Goal: Task Accomplishment & Management: Manage account settings

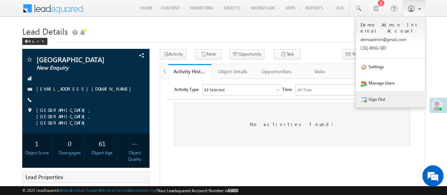
click at [376, 100] on link "Sign Out" at bounding box center [390, 99] width 69 height 16
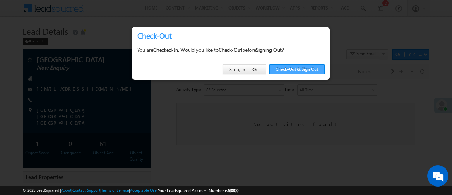
click at [307, 70] on link "Check-Out & Sign Out" at bounding box center [296, 69] width 55 height 10
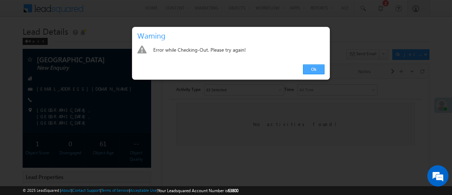
click at [317, 70] on link "Ok" at bounding box center [314, 69] width 22 height 10
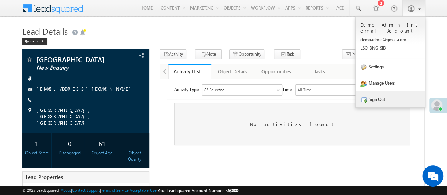
click at [369, 96] on link "Sign Out" at bounding box center [390, 99] width 69 height 16
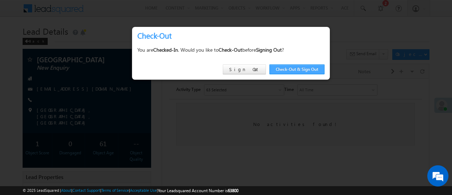
click at [297, 71] on link "Check-Out & Sign Out" at bounding box center [296, 69] width 55 height 10
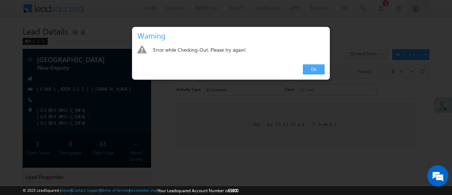
click at [306, 70] on link "Ok" at bounding box center [314, 69] width 22 height 10
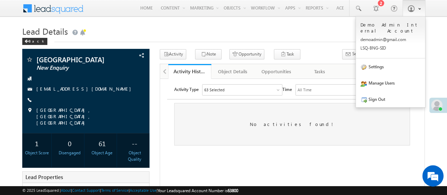
click at [404, 12] on link at bounding box center [413, 8] width 23 height 16
click at [370, 102] on link "Sign Out" at bounding box center [390, 99] width 69 height 16
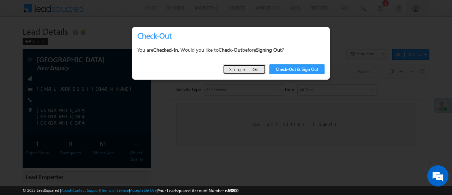
click at [254, 72] on link "Sign Out" at bounding box center [244, 69] width 43 height 10
